Goal: Information Seeking & Learning: Learn about a topic

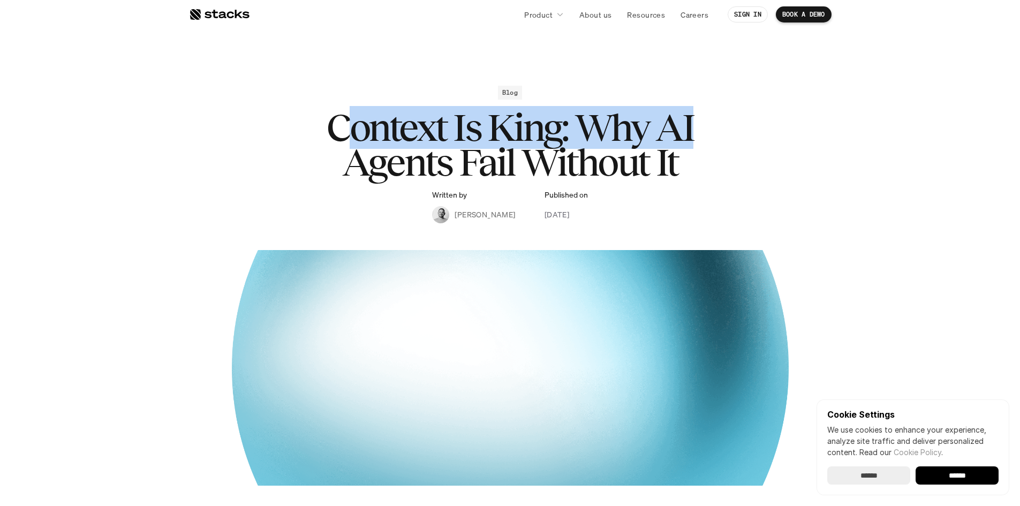
drag, startPoint x: 703, startPoint y: 122, endPoint x: 356, endPoint y: 117, distance: 347.0
click at [356, 117] on h1 "Context Is King: Why AI Agents Fail Without It" at bounding box center [510, 145] width 428 height 70
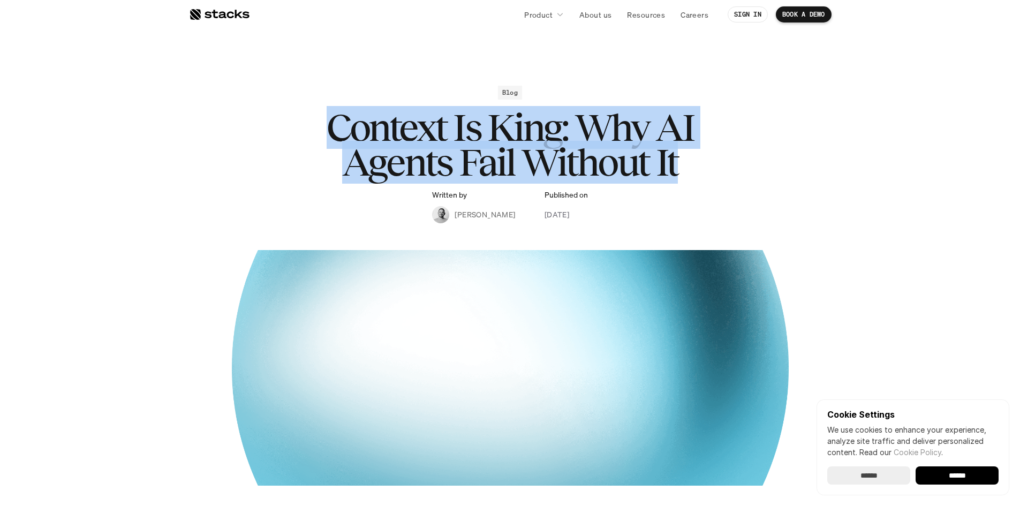
drag, startPoint x: 334, startPoint y: 109, endPoint x: 727, endPoint y: 194, distance: 402.6
click at [727, 194] on div "Blog Context Is King: Why AI Agents Fail Without It Written by [PERSON_NAME] Pu…" at bounding box center [510, 155] width 621 height 138
drag, startPoint x: 532, startPoint y: 170, endPoint x: 283, endPoint y: 126, distance: 252.7
click at [283, 126] on div "Blog Context Is King: Why AI Agents Fail Without It Written by [PERSON_NAME] Pu…" at bounding box center [510, 155] width 621 height 138
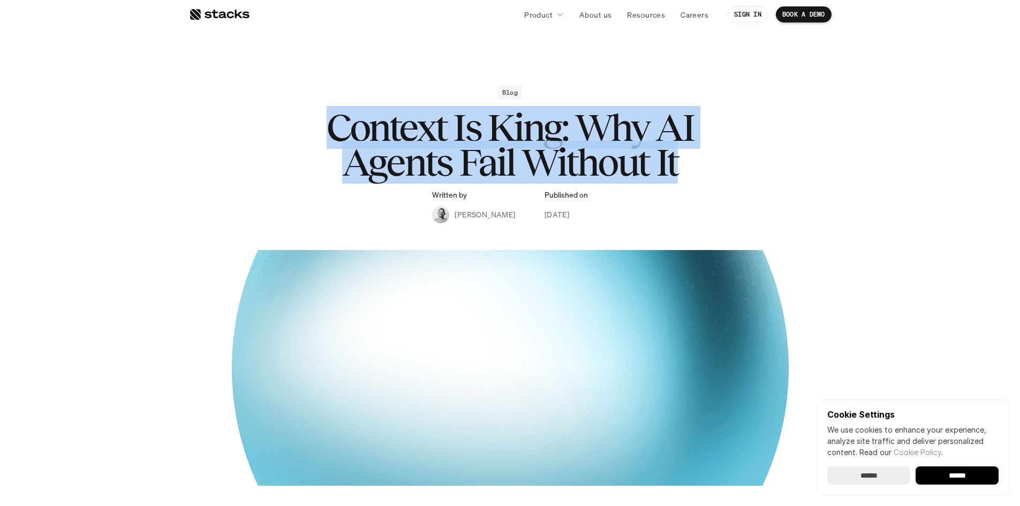
click at [283, 126] on div "Blog Context Is King: Why AI Agents Fail Without It Written by [PERSON_NAME] Pu…" at bounding box center [510, 155] width 621 height 138
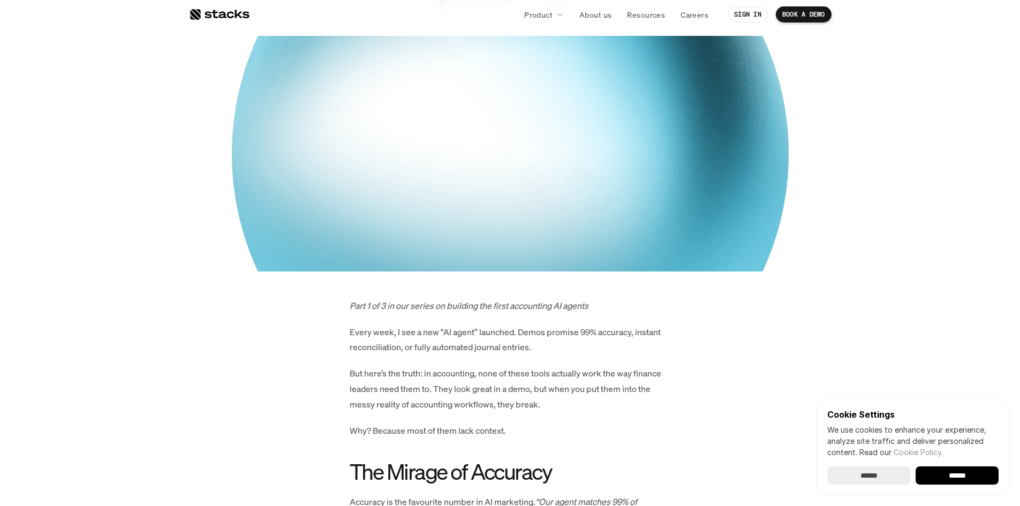
click at [326, 199] on img at bounding box center [510, 154] width 557 height 236
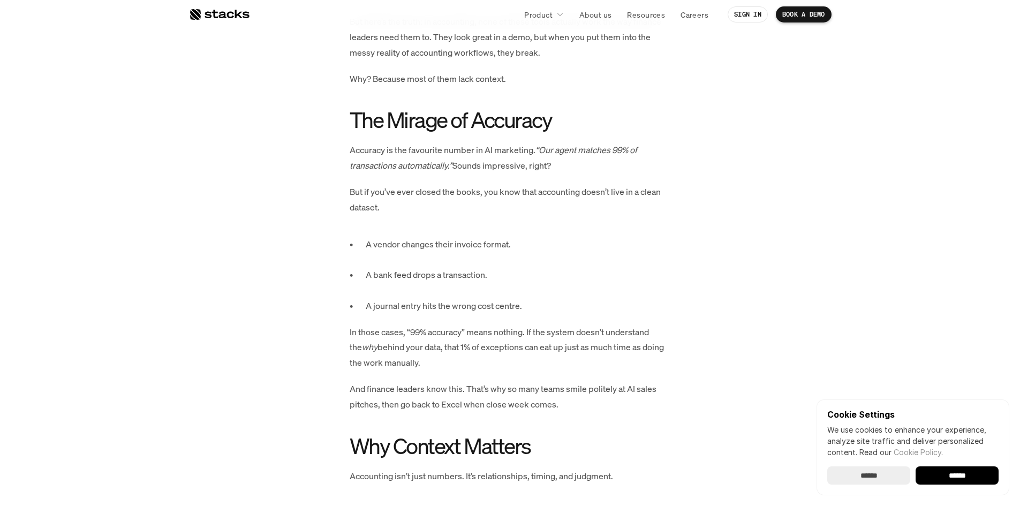
scroll to position [589, 0]
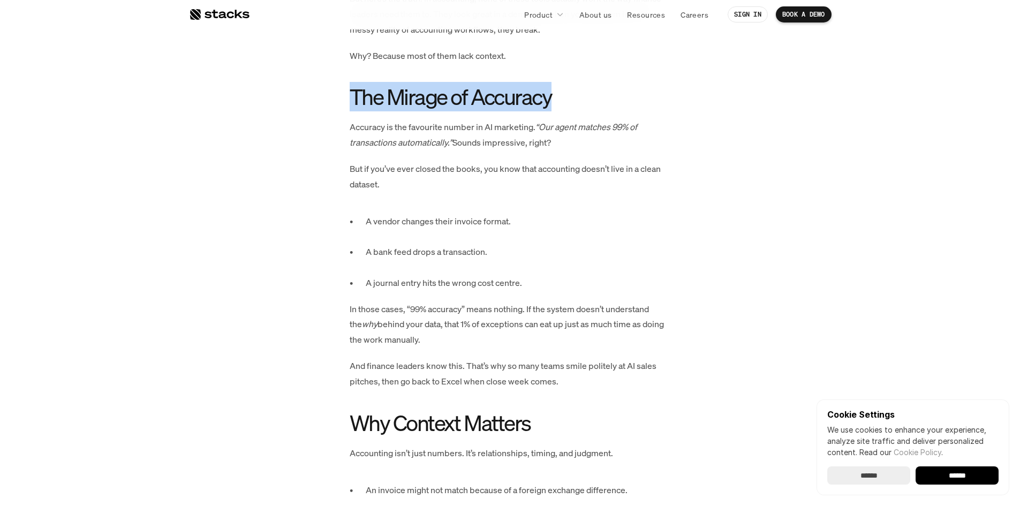
drag, startPoint x: 574, startPoint y: 103, endPoint x: 352, endPoint y: 93, distance: 222.4
click at [352, 93] on h2 "The Mirage of Accuracy" at bounding box center [510, 97] width 321 height 24
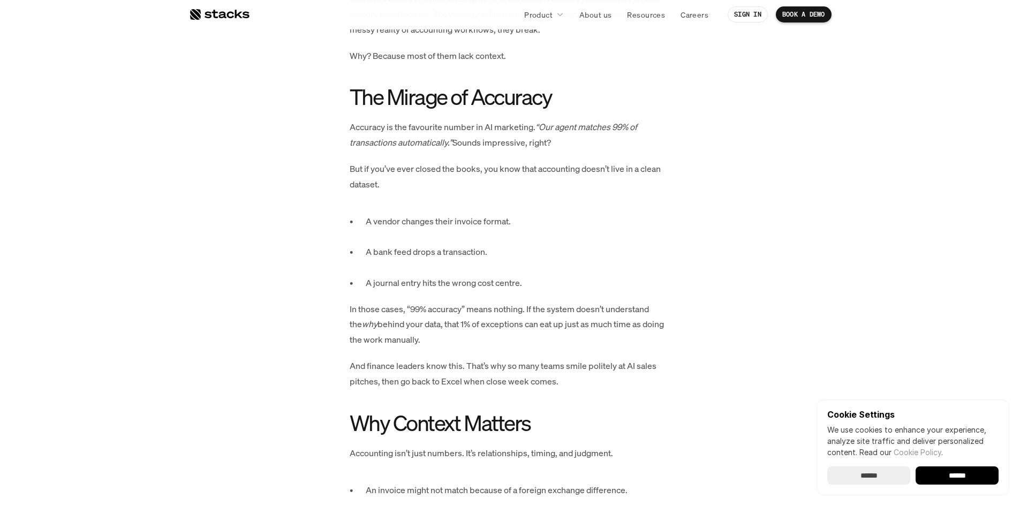
drag, startPoint x: 309, startPoint y: 96, endPoint x: 532, endPoint y: 110, distance: 222.6
drag, startPoint x: 611, startPoint y: 114, endPoint x: 612, endPoint y: 253, distance: 139.2
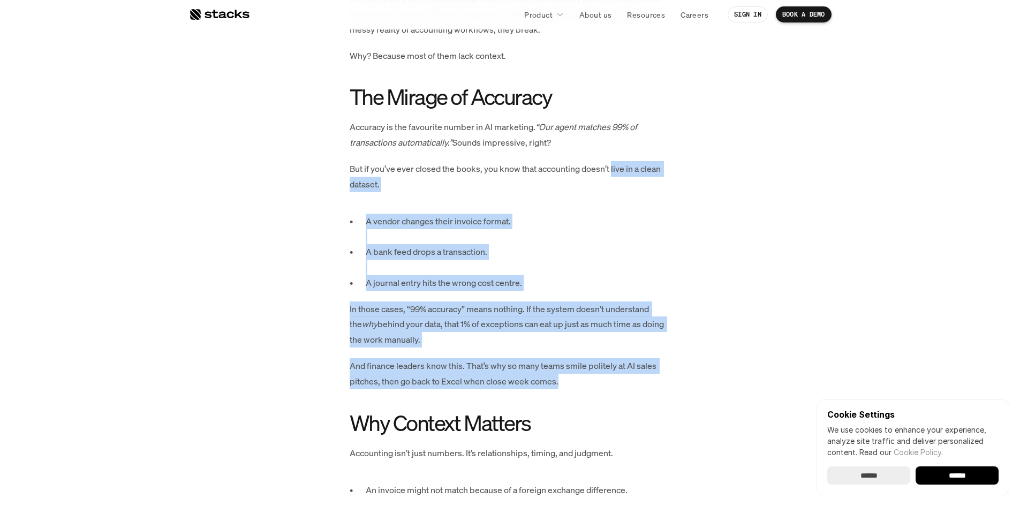
drag, startPoint x: 612, startPoint y: 253, endPoint x: 612, endPoint y: 374, distance: 121.5
click at [612, 374] on p "And finance leaders know this. That’s why so many teams smile politely at AI sa…" at bounding box center [510, 373] width 321 height 31
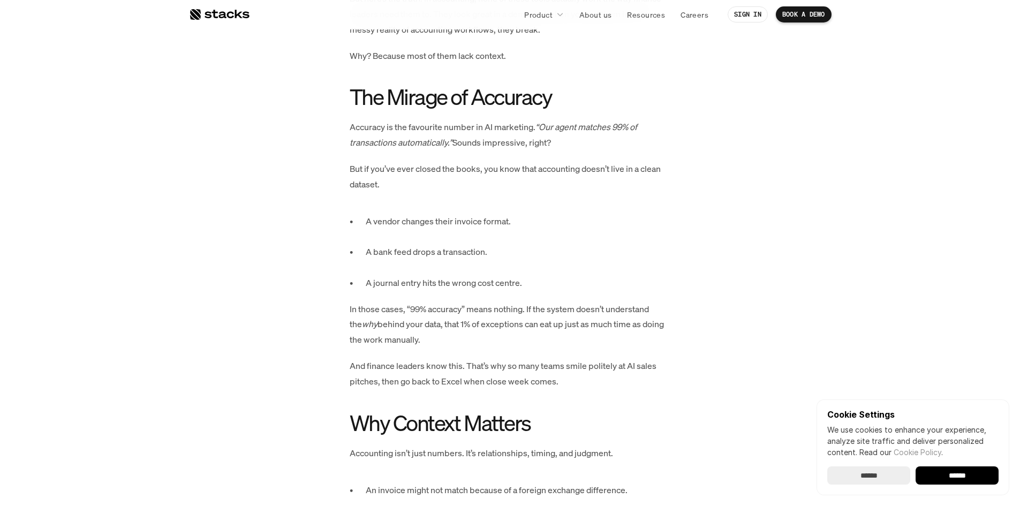
click at [608, 376] on p "And finance leaders know this. That’s why so many teams smile politely at AI sa…" at bounding box center [510, 373] width 321 height 31
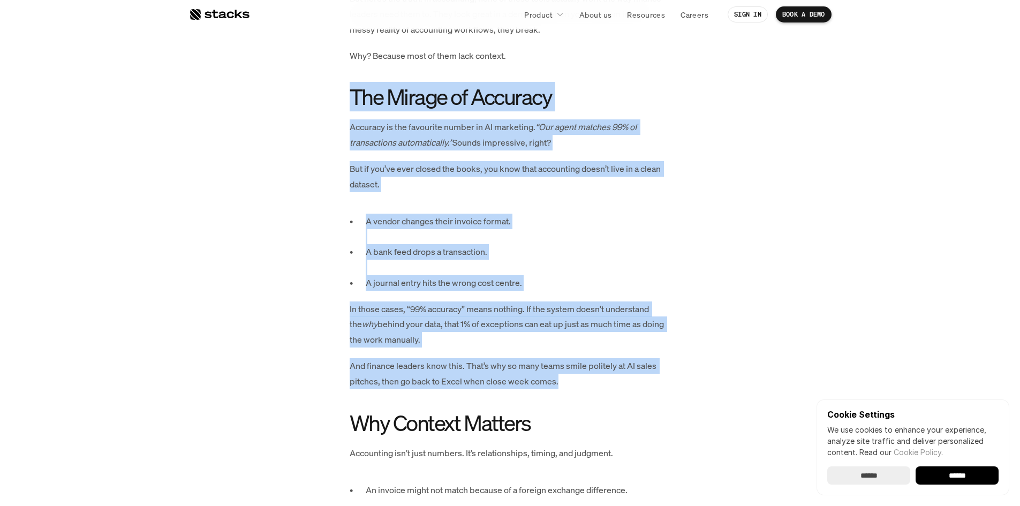
drag, startPoint x: 479, startPoint y: 323, endPoint x: 335, endPoint y: 94, distance: 270.9
